Goal: Information Seeking & Learning: Learn about a topic

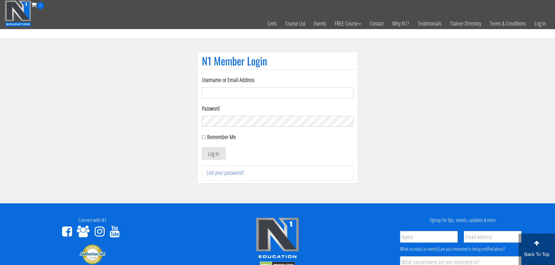
click at [267, 95] on input "Username or Email Address" at bounding box center [277, 92] width 151 height 11
type input "[EMAIL_ADDRESS][DOMAIN_NAME]"
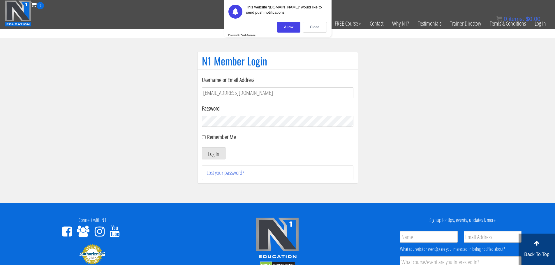
click at [202, 147] on button "Log In" at bounding box center [214, 153] width 24 height 12
click at [308, 30] on div "Close" at bounding box center [314, 27] width 24 height 11
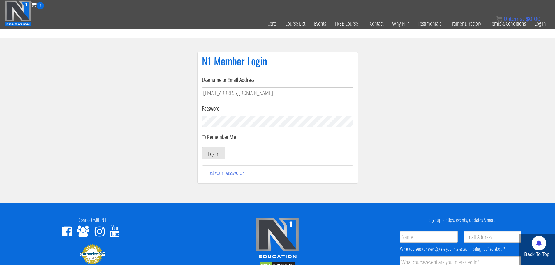
click at [219, 151] on button "Log In" at bounding box center [214, 153] width 24 height 12
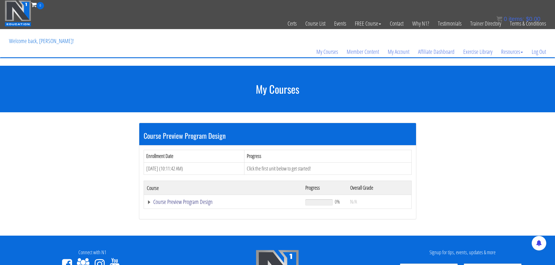
click at [199, 203] on link "Course Preview Program Design" at bounding box center [223, 202] width 153 height 6
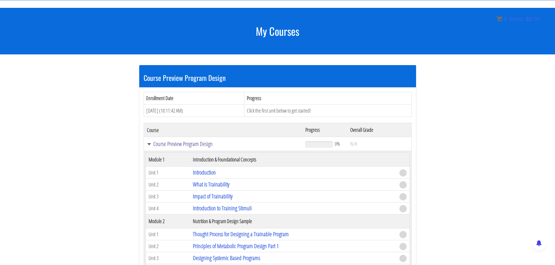
scroll to position [116, 0]
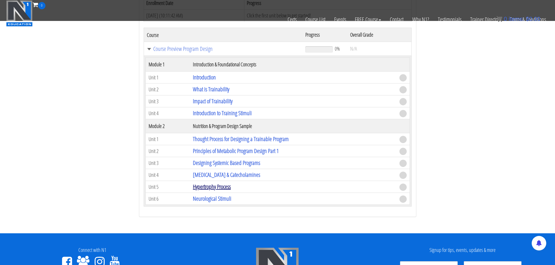
click at [212, 187] on link "Hypertrophy Process" at bounding box center [212, 187] width 38 height 8
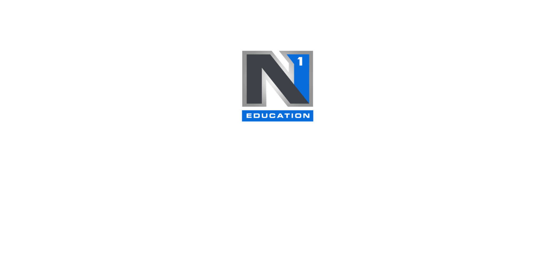
scroll to position [116, 0]
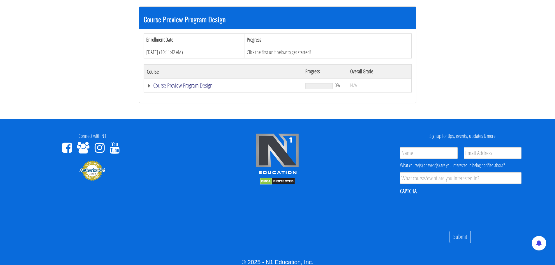
click at [185, 84] on link "Course Preview Program Design" at bounding box center [223, 86] width 153 height 6
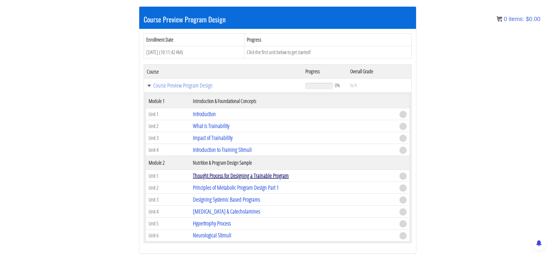
click at [224, 176] on link "Thought Process for Designing a Trainable Program" at bounding box center [241, 176] width 96 height 8
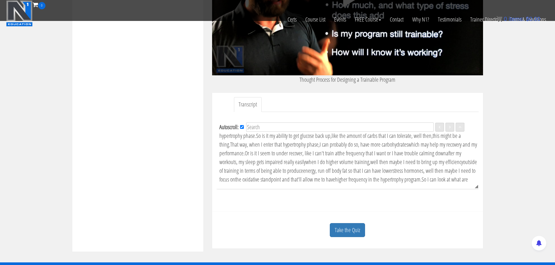
scroll to position [815, 0]
